Goal: Leave review/rating

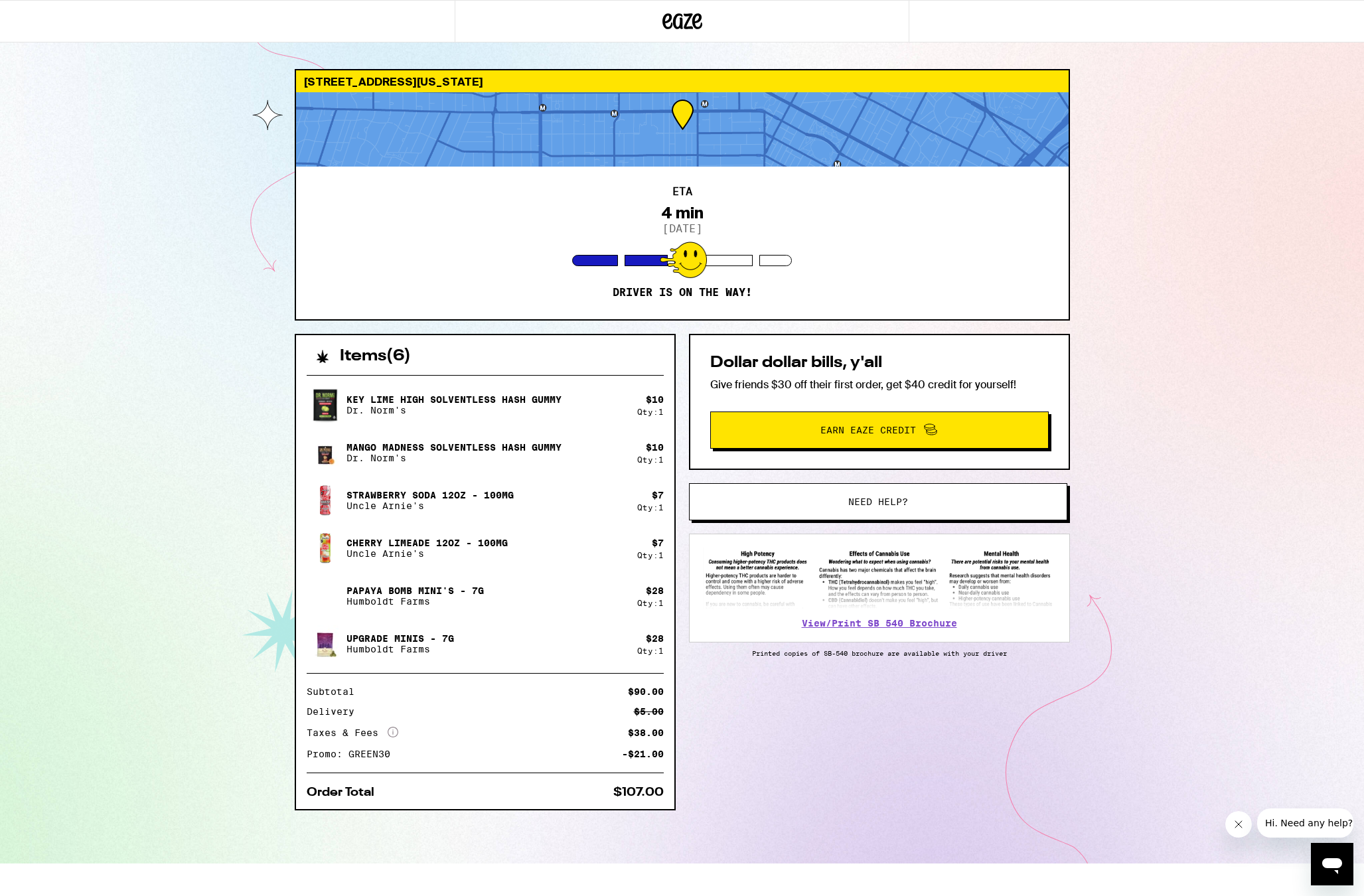
click at [708, 120] on div at bounding box center [682, 129] width 773 height 74
click at [662, 123] on div at bounding box center [682, 129] width 773 height 74
click at [874, 612] on div "View/Print SB 540 Brochure" at bounding box center [879, 588] width 381 height 109
click at [867, 626] on link "View/Print SB 540 Brochure" at bounding box center [879, 623] width 155 height 10
click at [870, 607] on img at bounding box center [879, 579] width 353 height 62
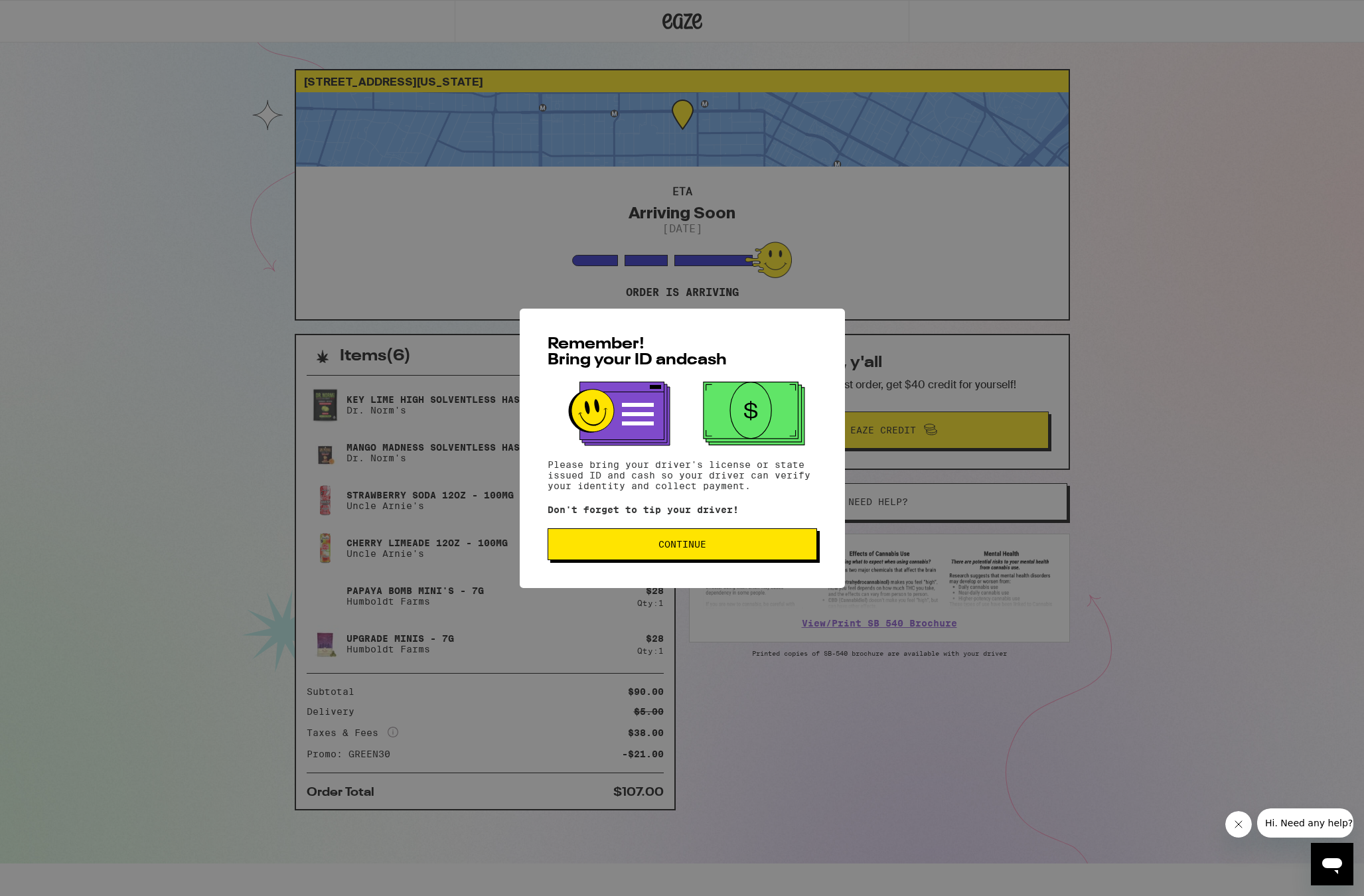
click at [688, 545] on span "Continue" at bounding box center [682, 544] width 48 height 9
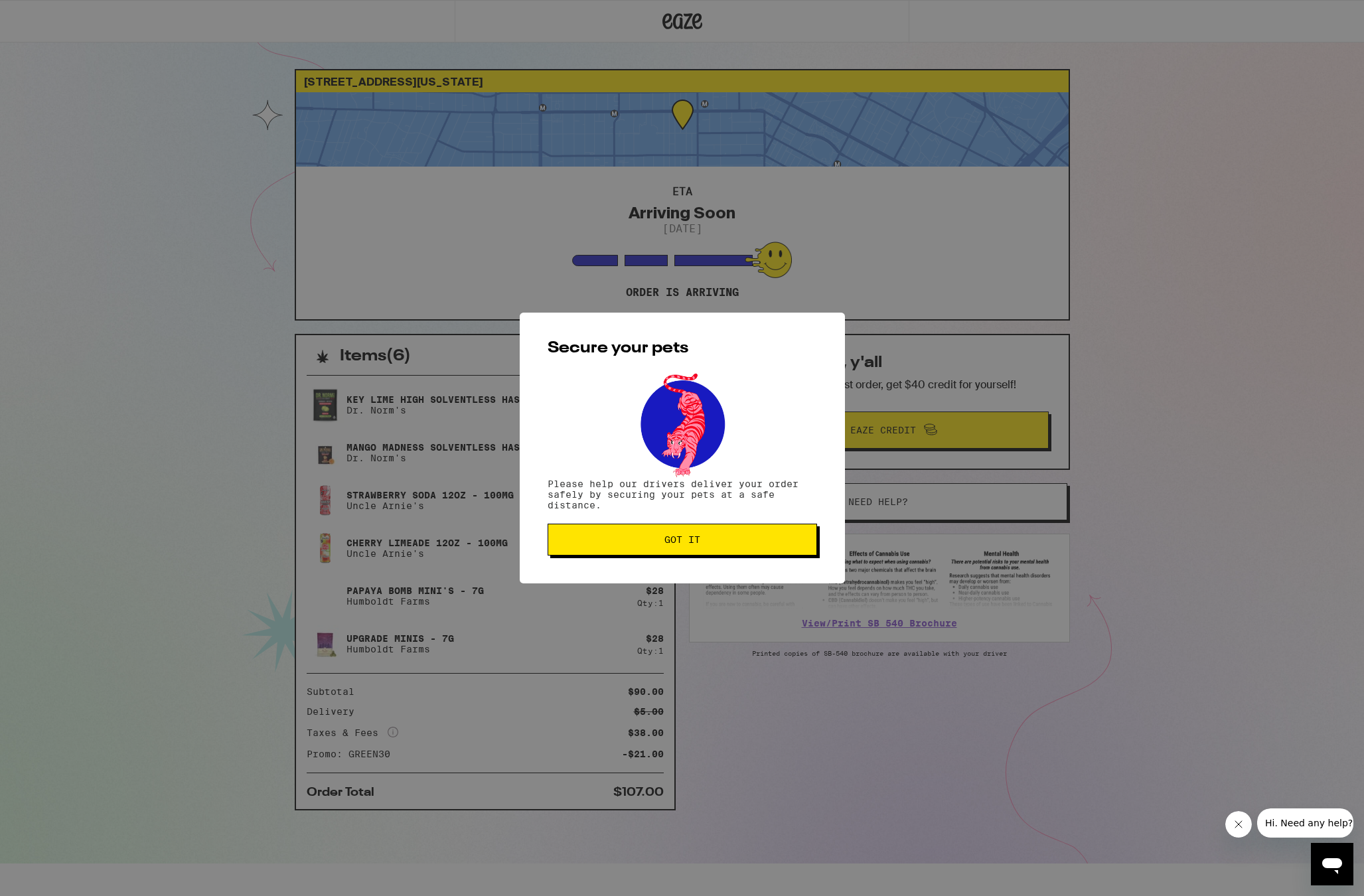
click at [688, 544] on span "Got it" at bounding box center [682, 539] width 36 height 9
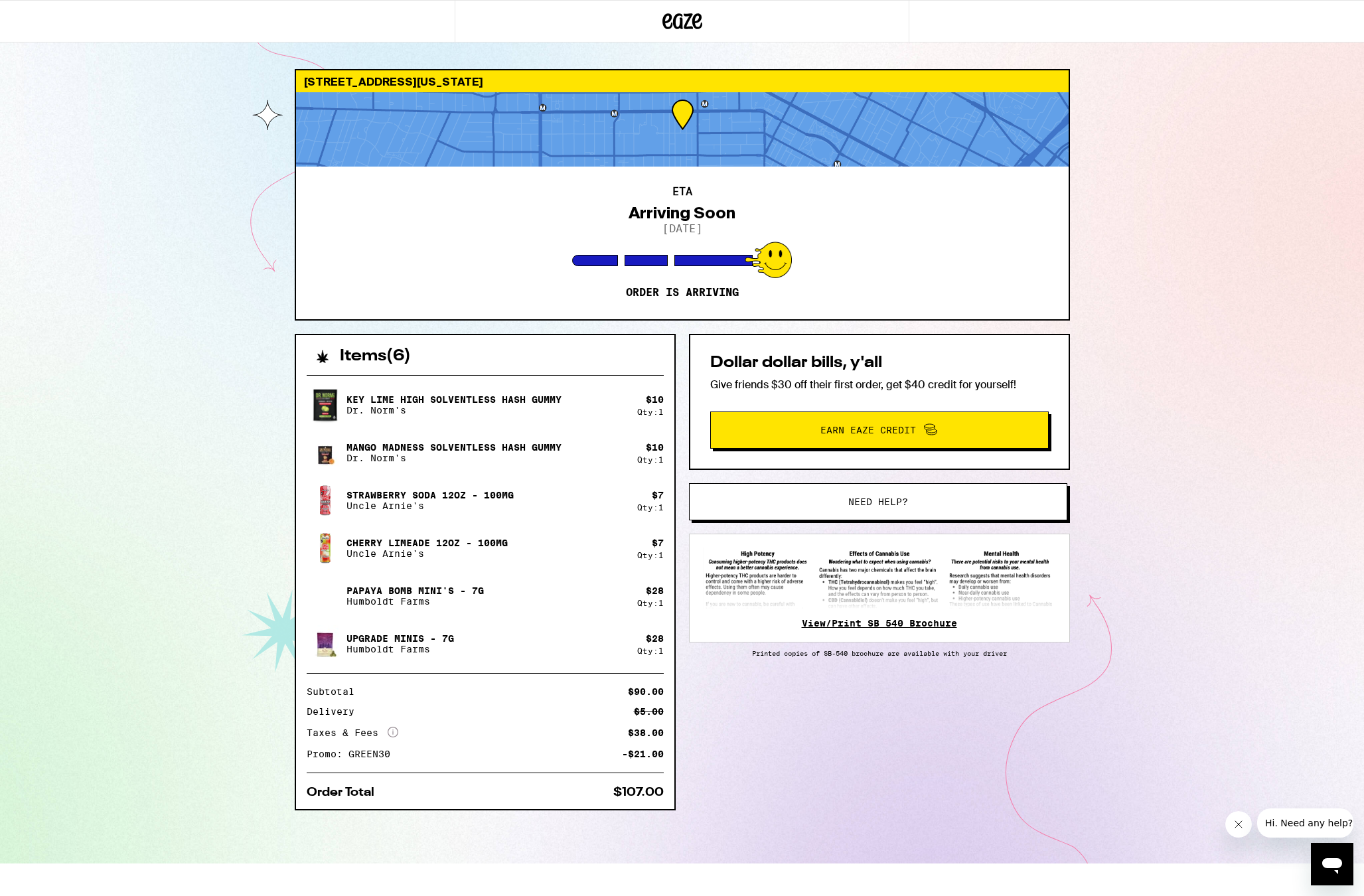
click at [846, 625] on link "View/Print SB 540 Brochure" at bounding box center [879, 623] width 155 height 10
click at [394, 733] on icon "More Info" at bounding box center [393, 732] width 10 height 10
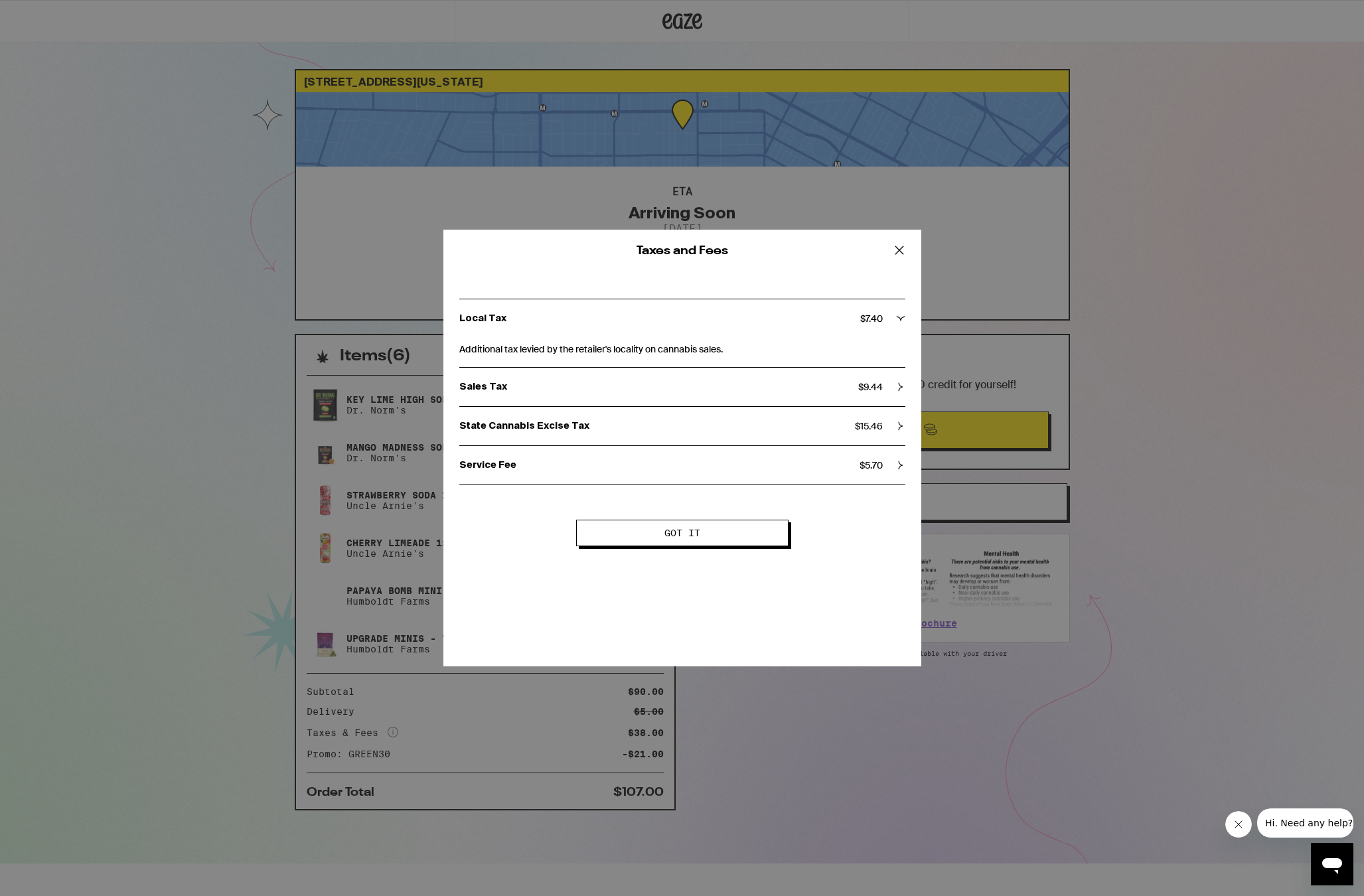
click at [649, 535] on span "Got it" at bounding box center [682, 532] width 105 height 9
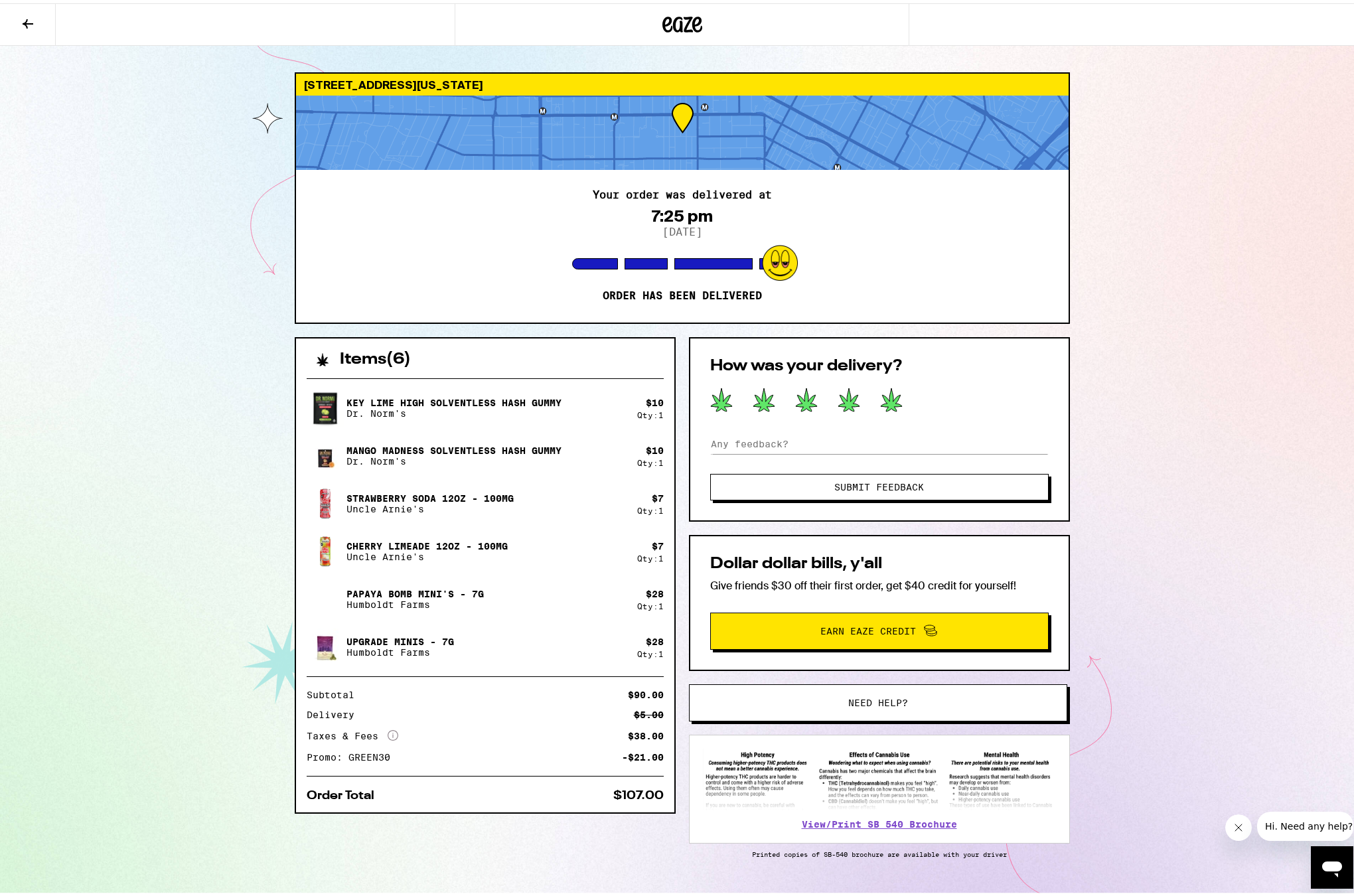
click at [883, 389] on icon at bounding box center [891, 396] width 22 height 25
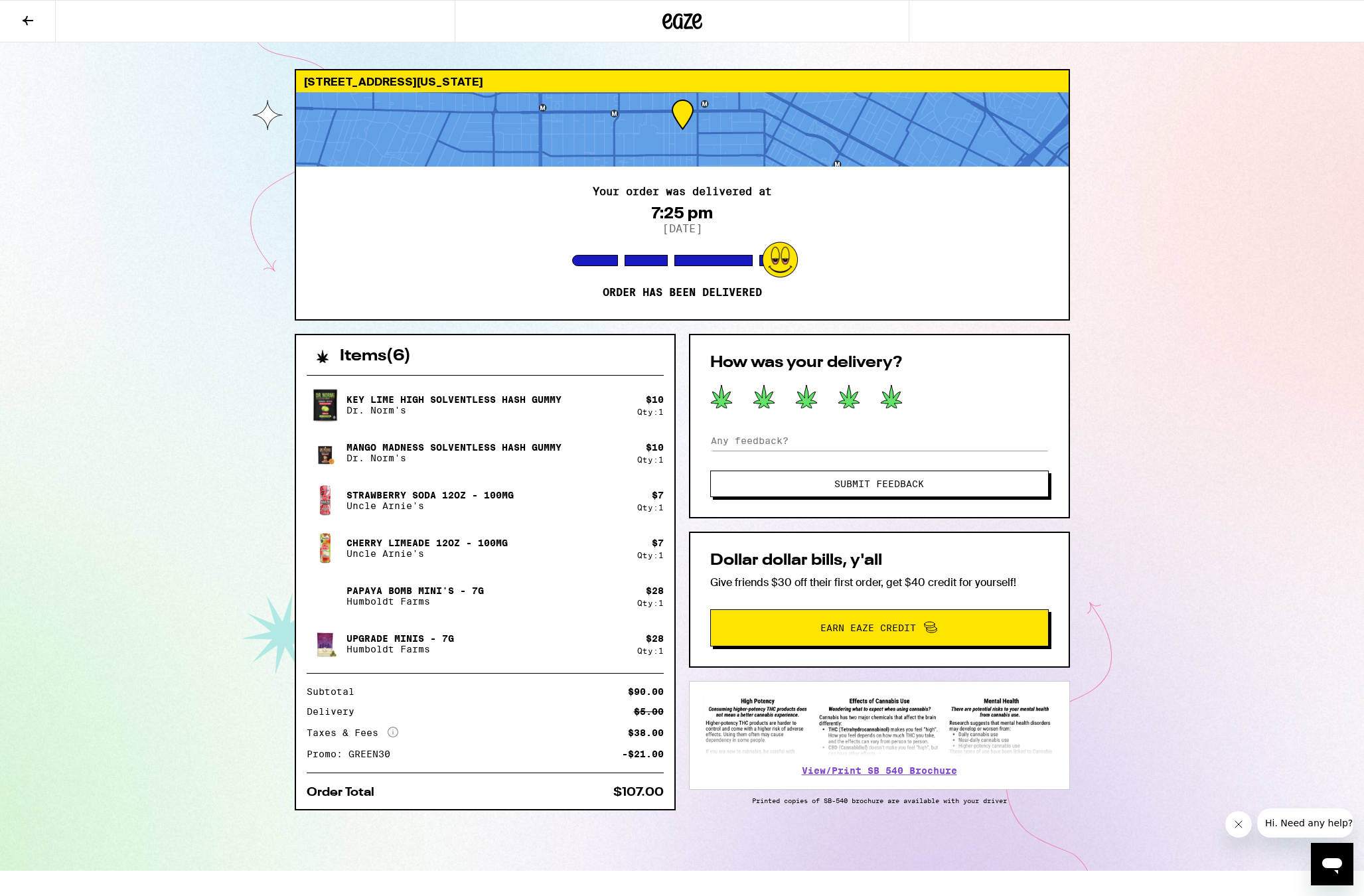
click at [889, 488] on span "Submit Feedback" at bounding box center [879, 484] width 90 height 9
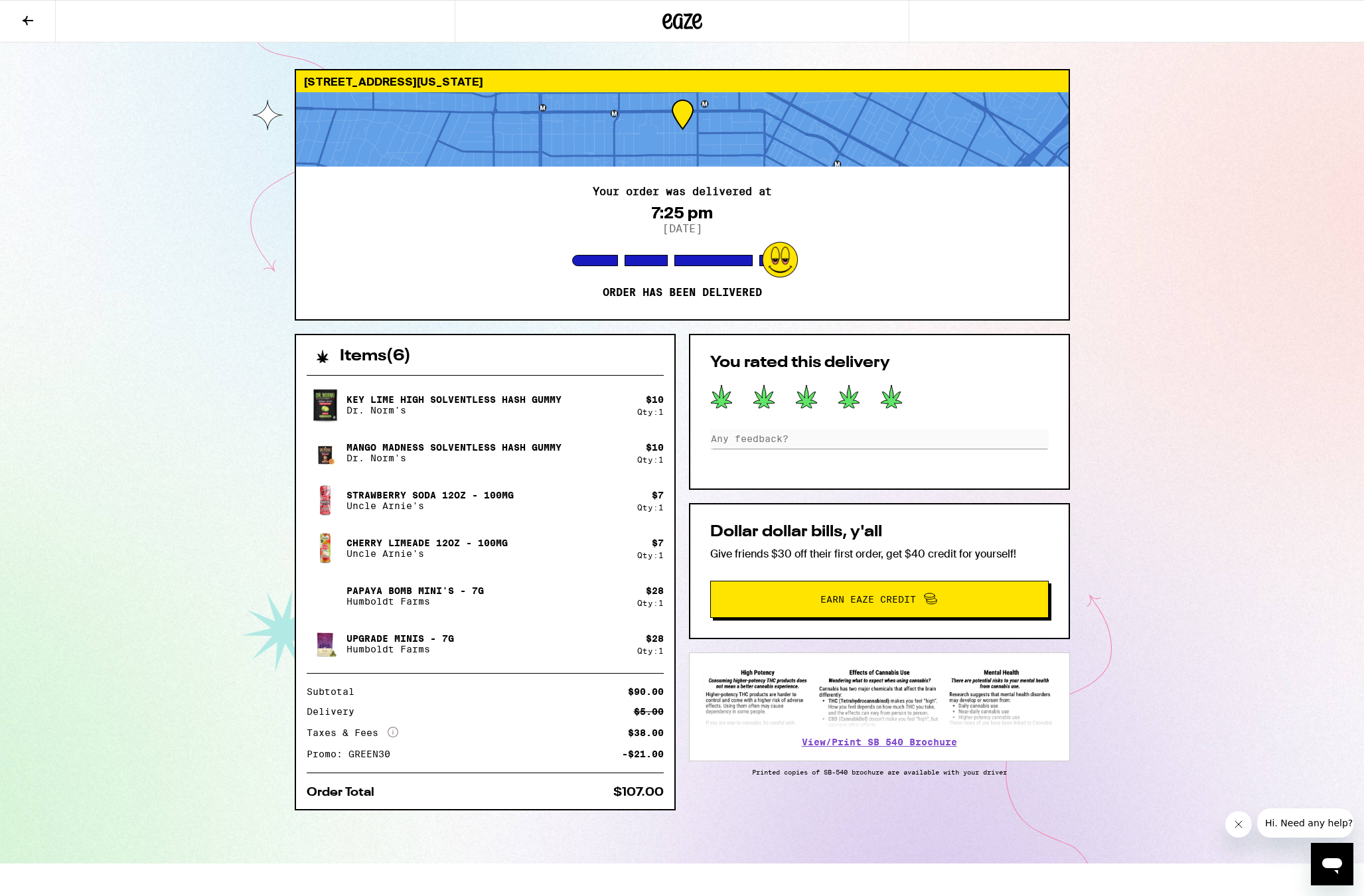
click at [187, 206] on div "685 S New Hampshire Ave Los Angeles 90005 Your order was delivered at 7:25 pm 9…" at bounding box center [682, 431] width 1364 height 863
